Goal: Transaction & Acquisition: Purchase product/service

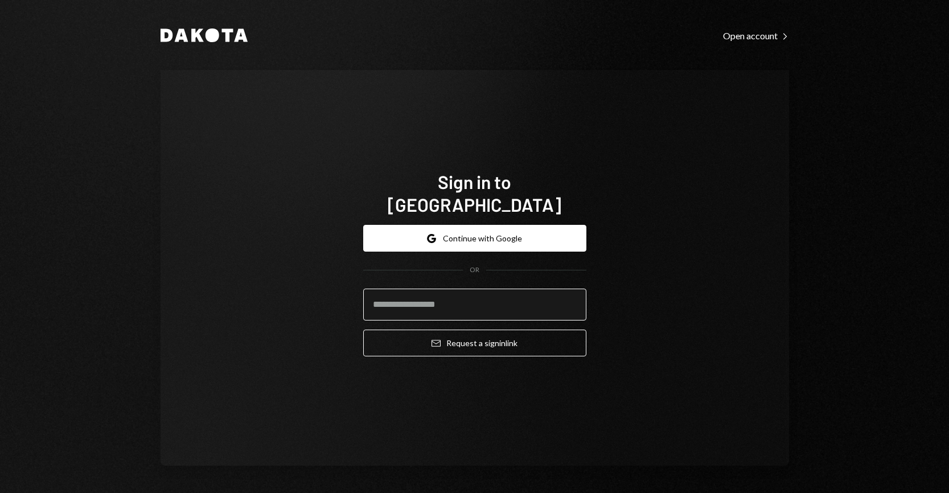
click at [534, 293] on input "email" at bounding box center [474, 305] width 223 height 32
type input "**********"
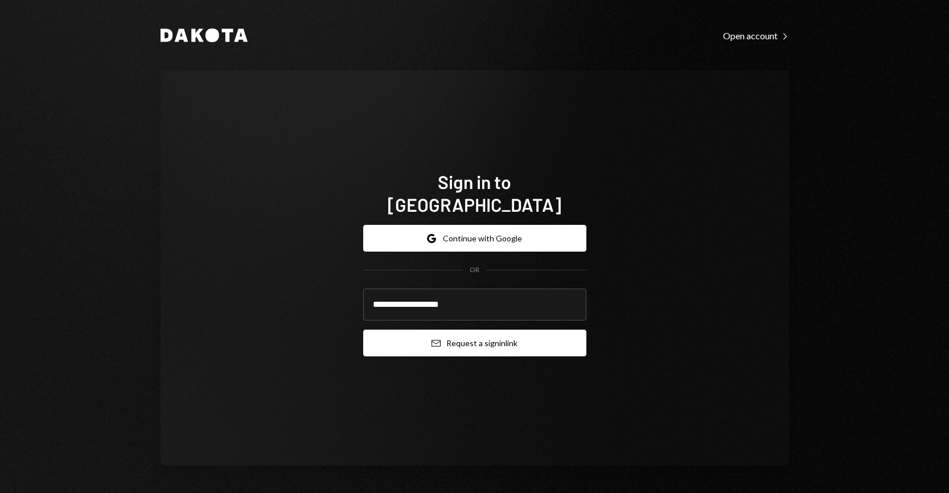
click at [495, 332] on button "Email Request a sign in link" at bounding box center [474, 343] width 223 height 27
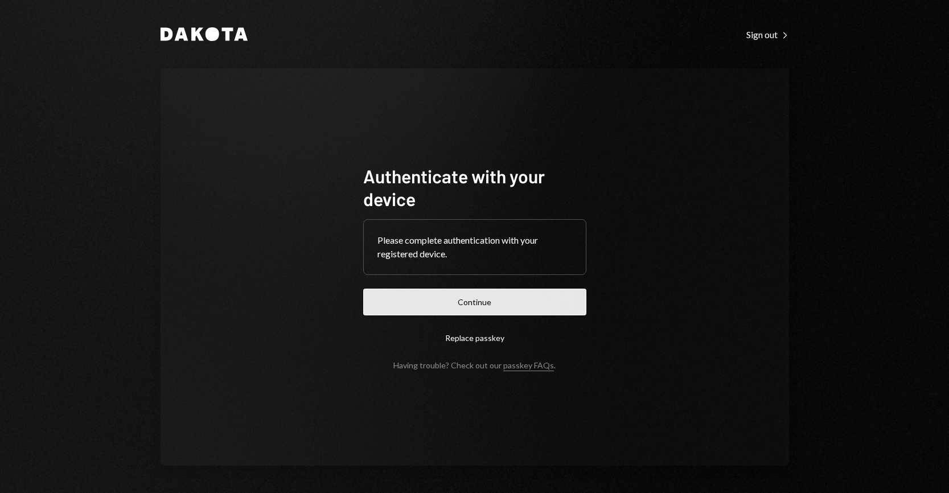
click at [505, 306] on button "Continue" at bounding box center [474, 302] width 223 height 27
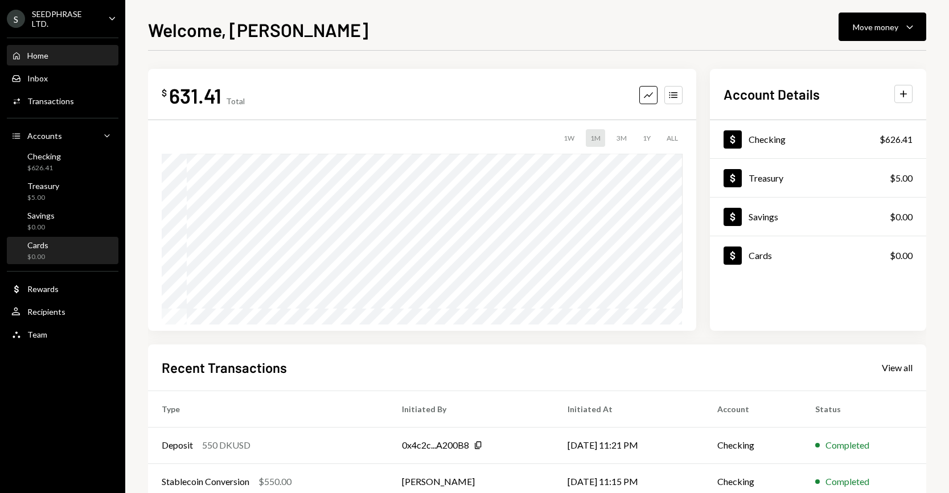
click at [70, 241] on div "Cards $0.00" at bounding box center [62, 251] width 102 height 22
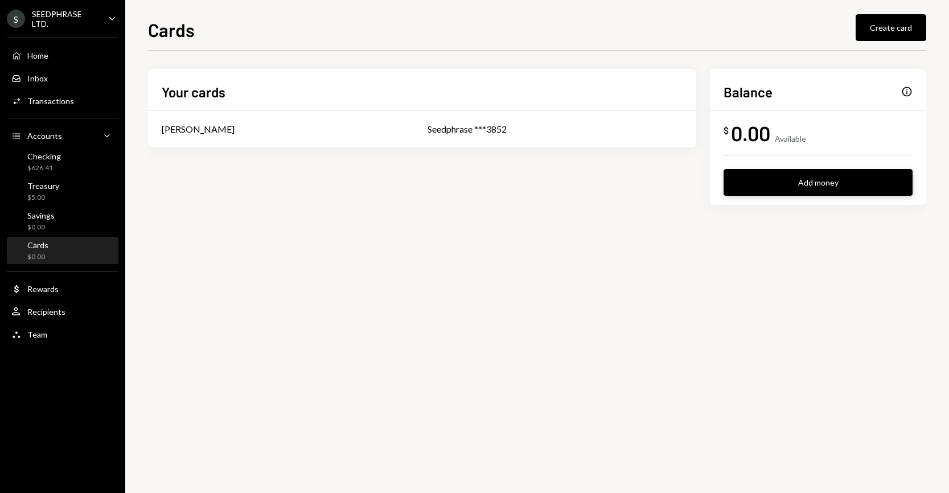
click at [833, 188] on button "Add money" at bounding box center [818, 182] width 189 height 27
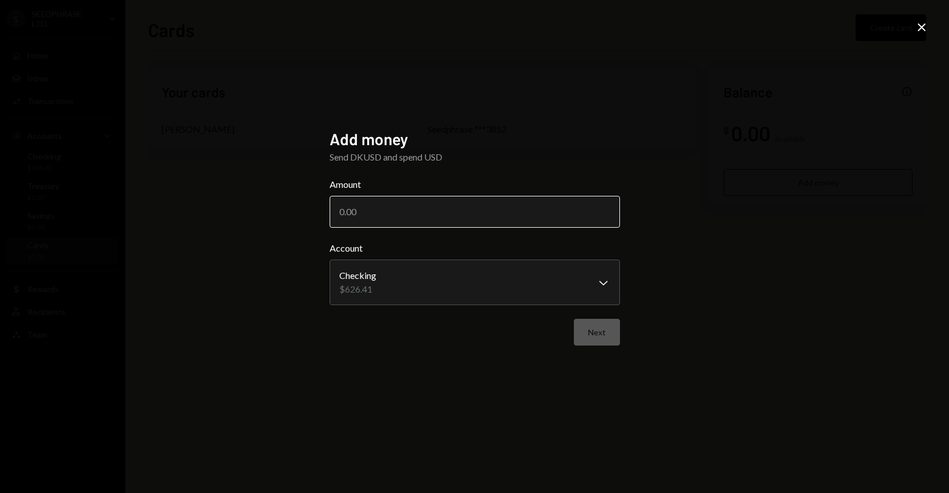
click at [445, 215] on input "Amount" at bounding box center [475, 212] width 290 height 32
type input "520"
click at [601, 330] on button "Next" at bounding box center [597, 332] width 46 height 27
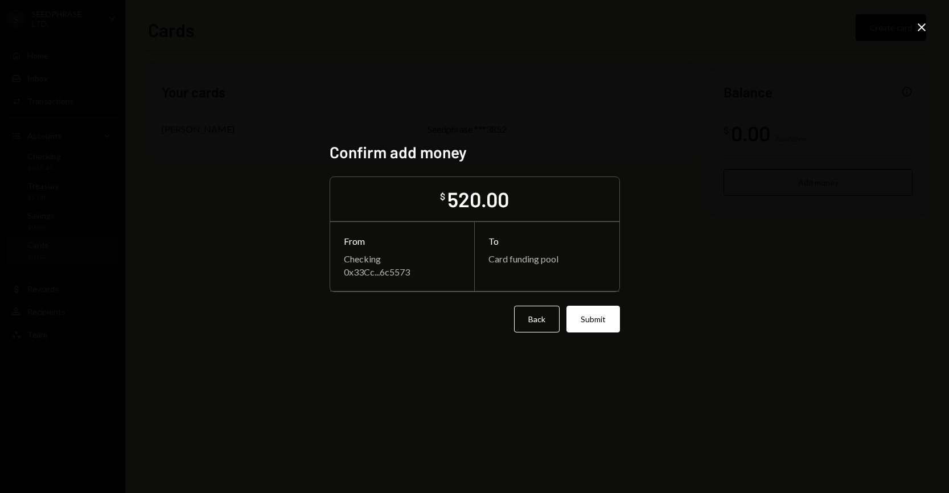
click at [601, 330] on button "Submit" at bounding box center [594, 319] width 54 height 27
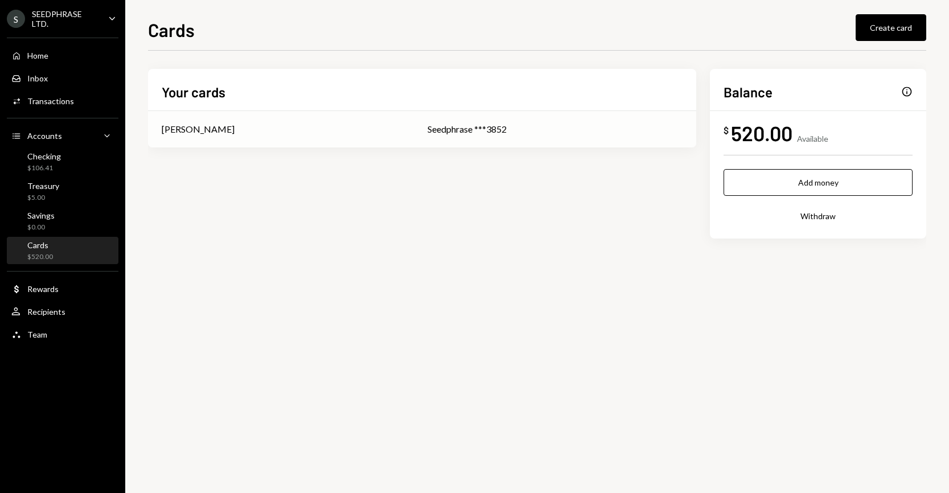
click at [481, 132] on div "Seedphrase ***3852" at bounding box center [555, 129] width 255 height 14
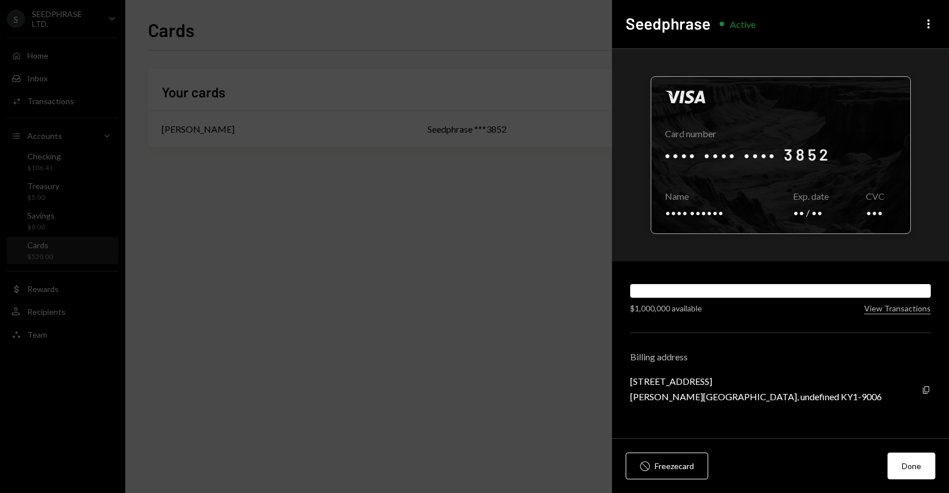
click at [820, 149] on div at bounding box center [780, 155] width 259 height 157
